Goal: Information Seeking & Learning: Learn about a topic

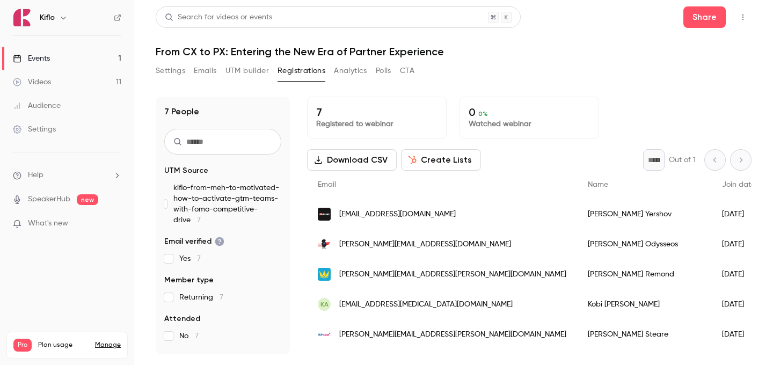
click at [68, 60] on link "Events 1" at bounding box center [67, 59] width 134 height 24
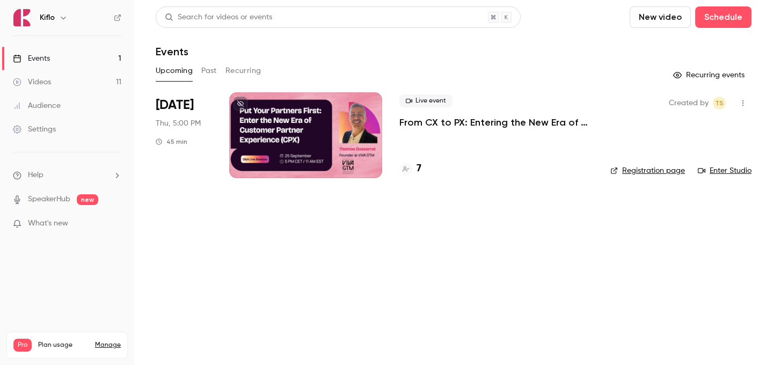
click at [70, 73] on link "Videos 11" at bounding box center [67, 82] width 134 height 24
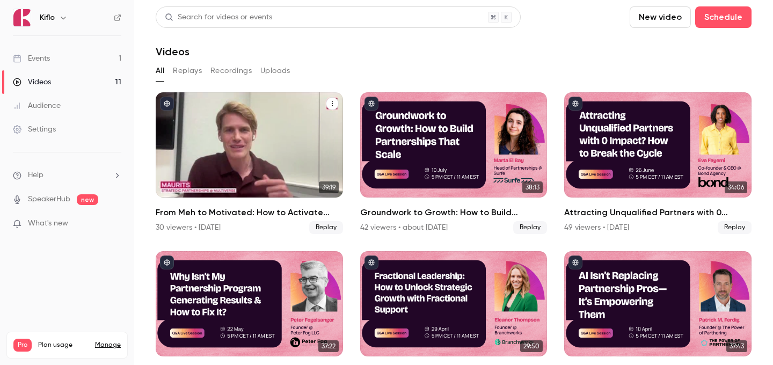
click at [285, 126] on div "From Meh to Motivated: How to Activate GTM Teams with FOMO & Competitive Drive" at bounding box center [249, 144] width 187 height 105
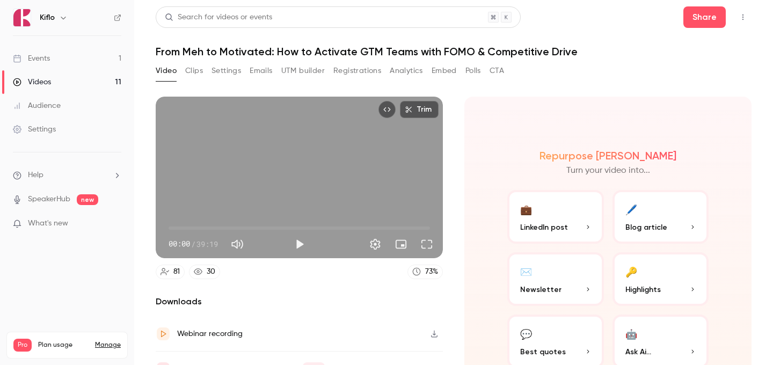
click at [363, 70] on button "Registrations" at bounding box center [357, 70] width 48 height 17
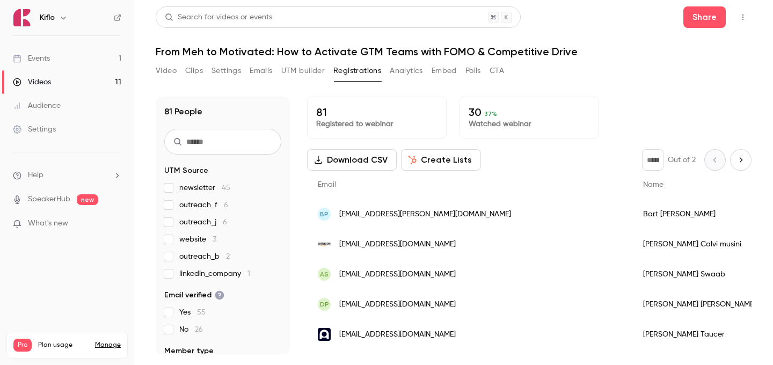
click at [410, 69] on button "Analytics" at bounding box center [406, 70] width 33 height 17
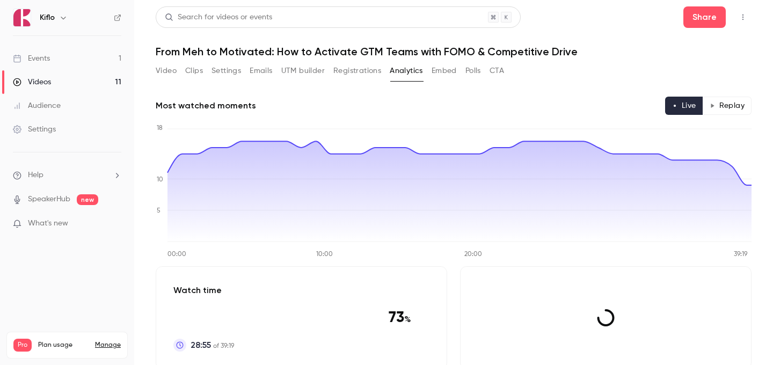
click at [410, 69] on button "Analytics" at bounding box center [406, 70] width 33 height 17
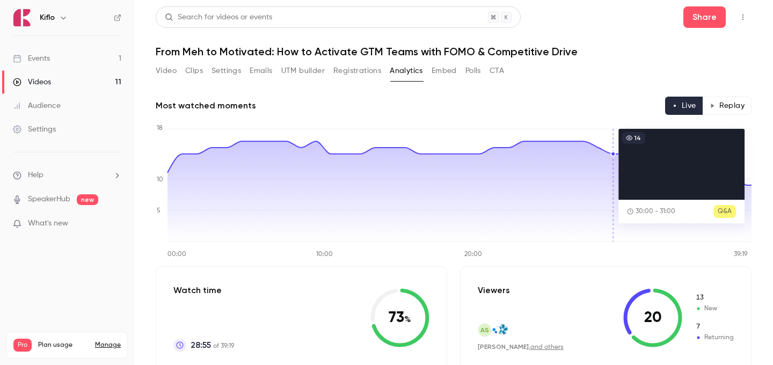
scroll to position [9, 0]
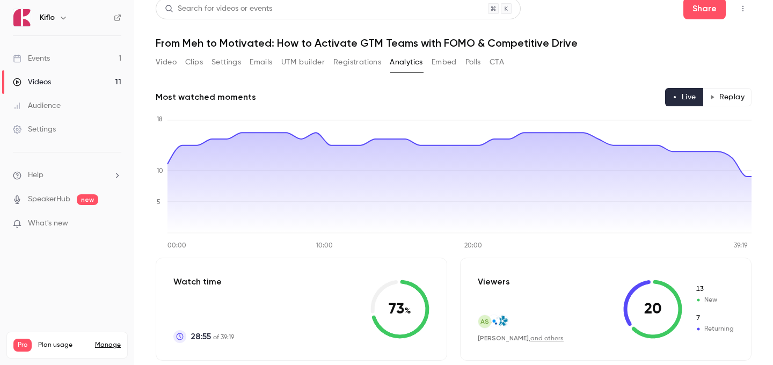
click at [743, 102] on button "Replay" at bounding box center [727, 97] width 49 height 18
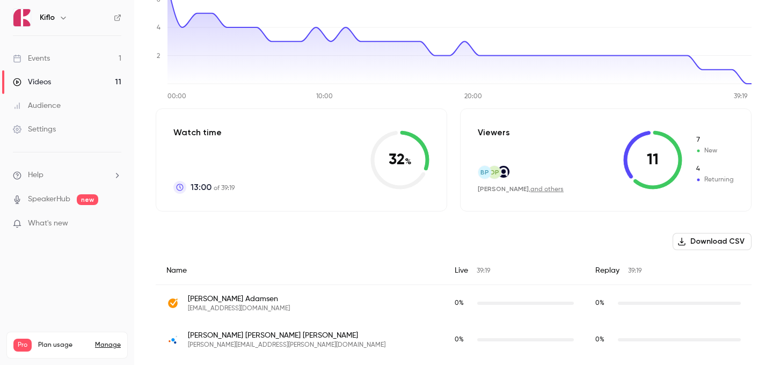
scroll to position [0, 0]
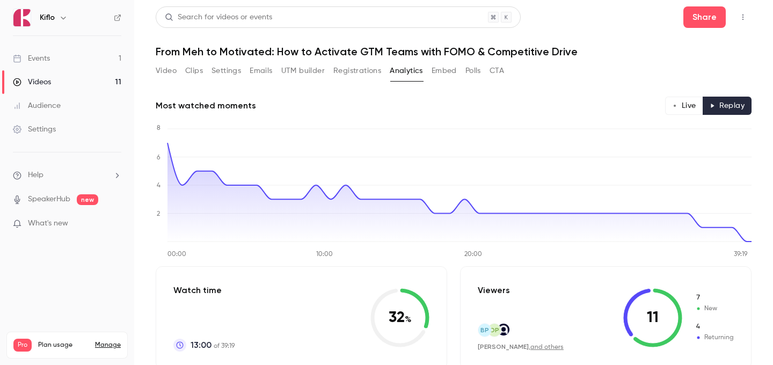
click at [72, 64] on link "Events 1" at bounding box center [67, 59] width 134 height 24
